Goal: Check status: Check status

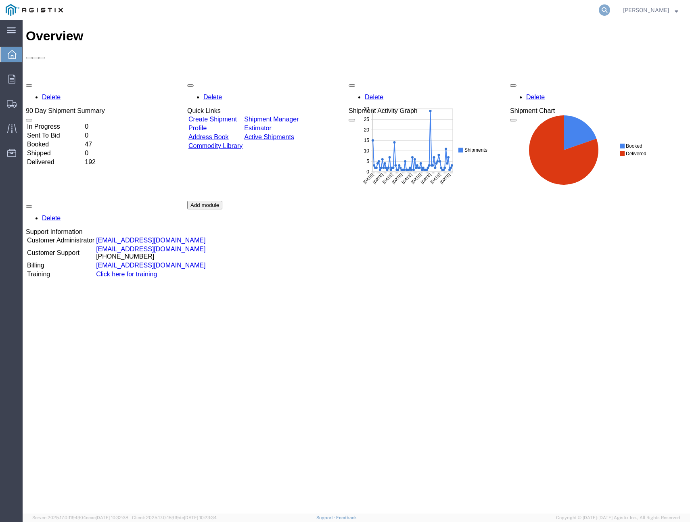
click at [600, 9] on icon at bounding box center [604, 9] width 11 height 11
click at [494, 9] on input "search" at bounding box center [476, 9] width 245 height 19
type input "401124"
